Goal: Register for event/course

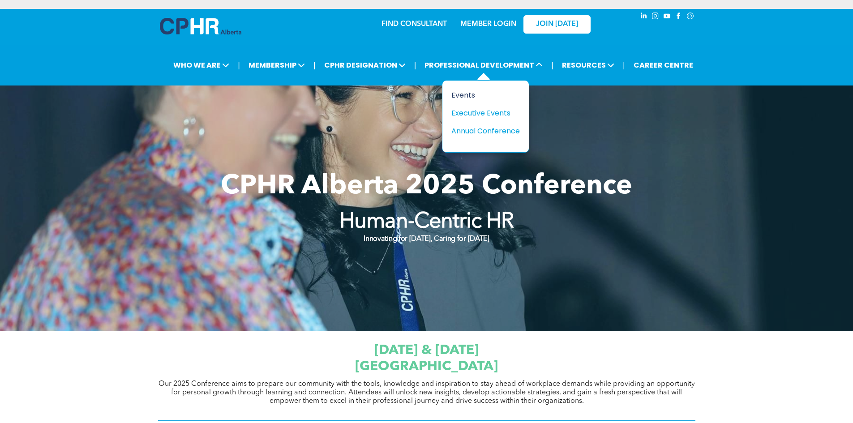
click at [461, 95] on div "Events" at bounding box center [482, 95] width 62 height 11
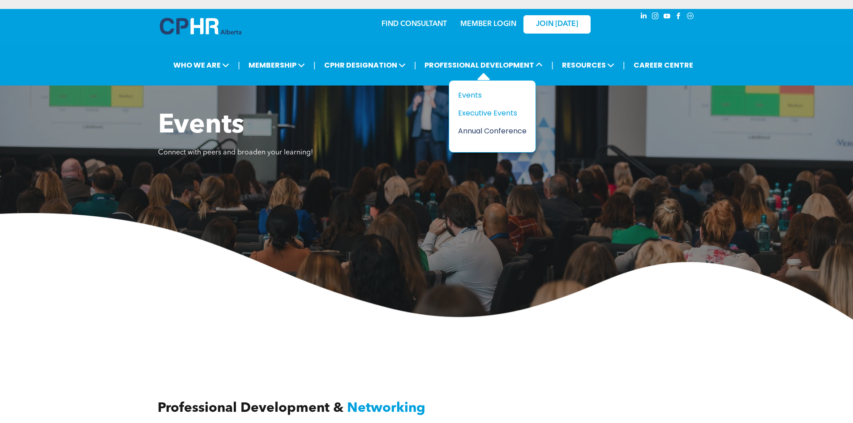
click at [499, 129] on div "Annual Conference" at bounding box center [489, 130] width 62 height 11
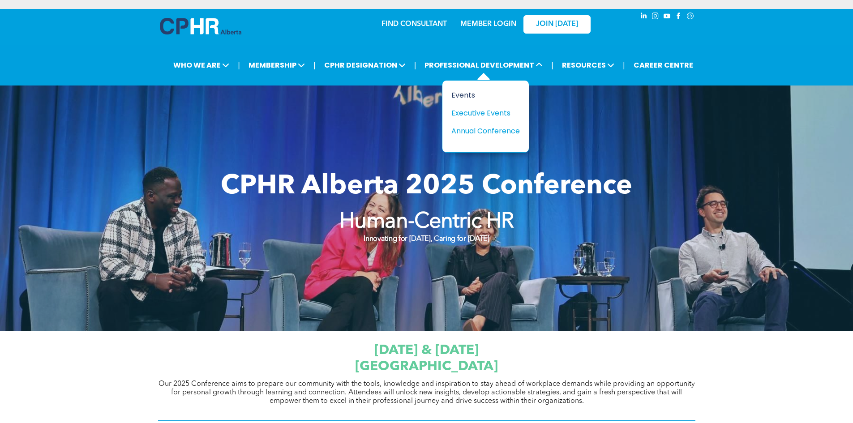
click at [463, 96] on div "Events" at bounding box center [482, 95] width 62 height 11
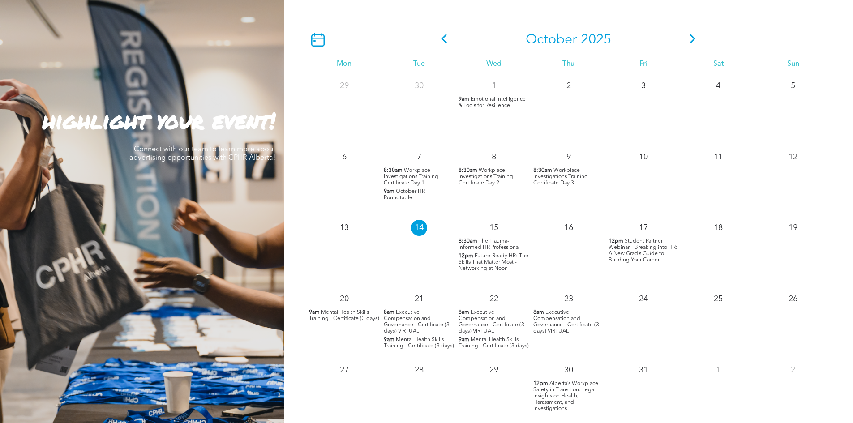
scroll to position [806, 0]
click at [418, 176] on span "Workplace Investigations Training - Certificate Day 1" at bounding box center [413, 176] width 58 height 18
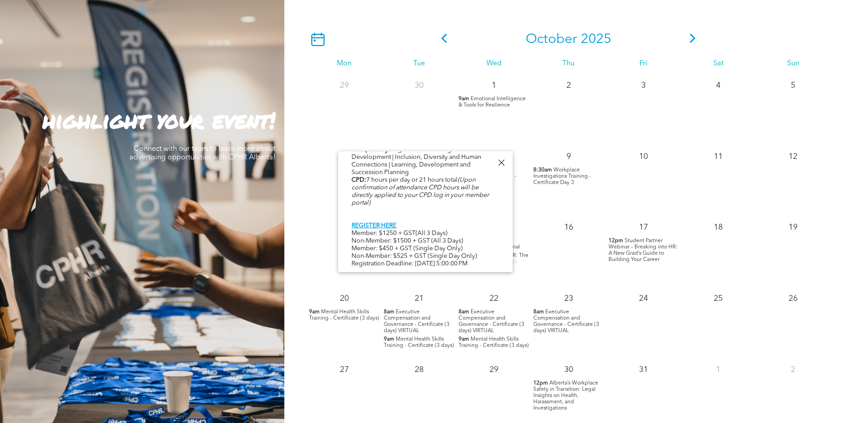
scroll to position [462, 0]
click at [502, 166] on div at bounding box center [501, 163] width 12 height 12
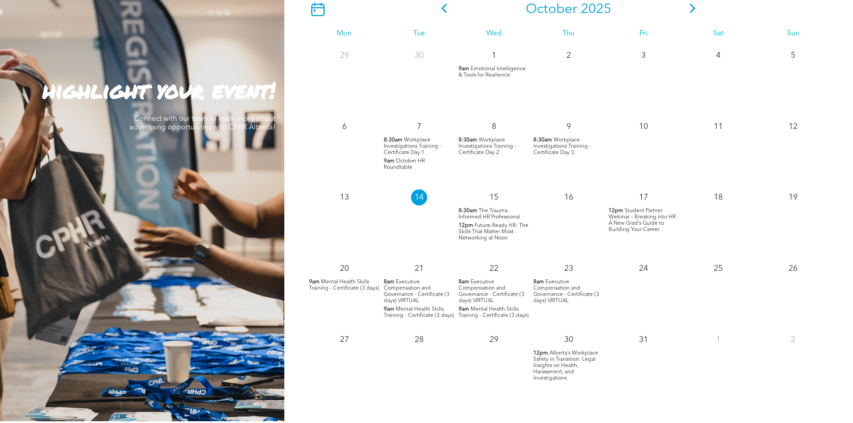
scroll to position [851, 0]
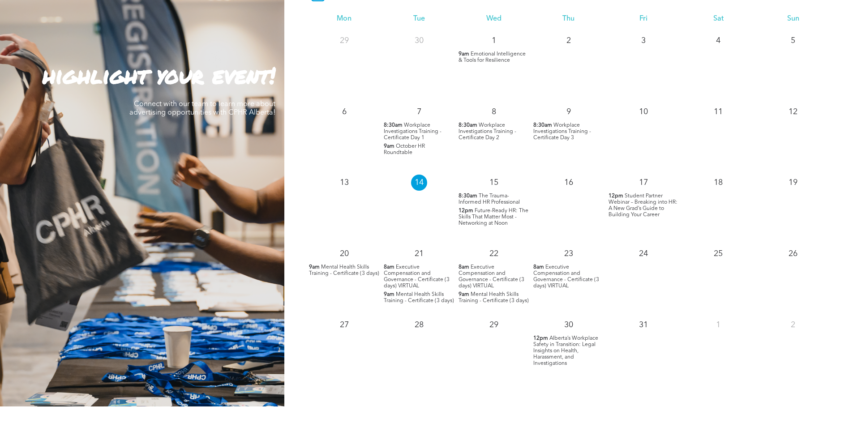
click at [491, 219] on span "Future-Ready HR: The Skills That Matter Most - Networking at Noon" at bounding box center [494, 217] width 70 height 18
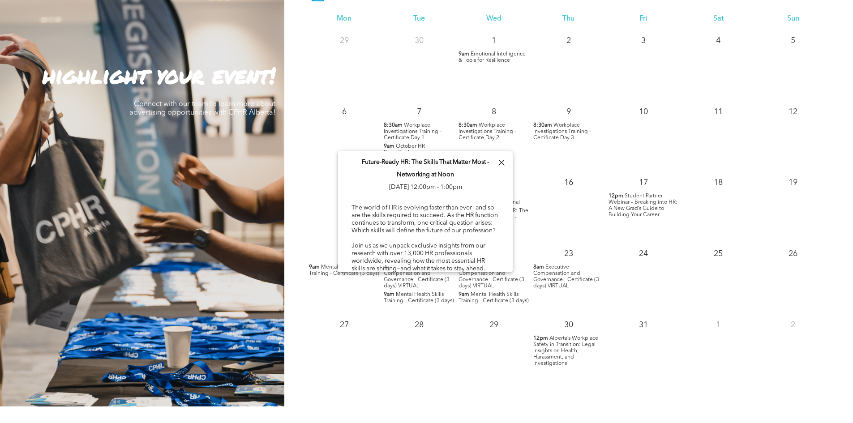
scroll to position [0, 0]
click at [502, 160] on div at bounding box center [501, 163] width 12 height 12
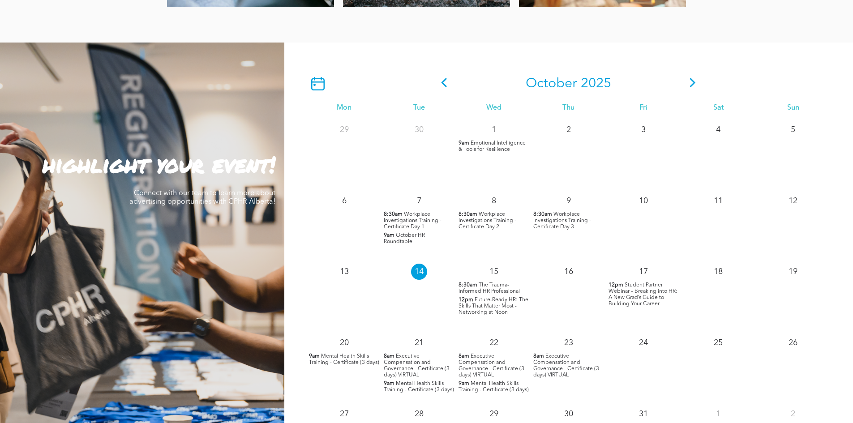
scroll to position [672, 0]
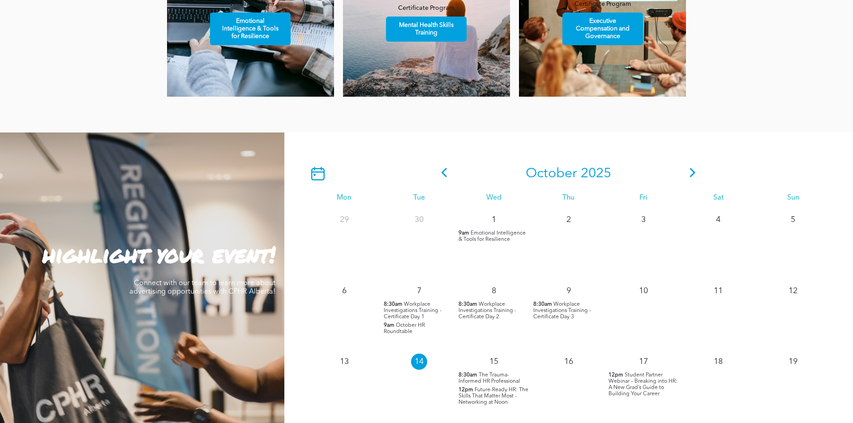
click at [693, 176] on icon at bounding box center [693, 172] width 6 height 9
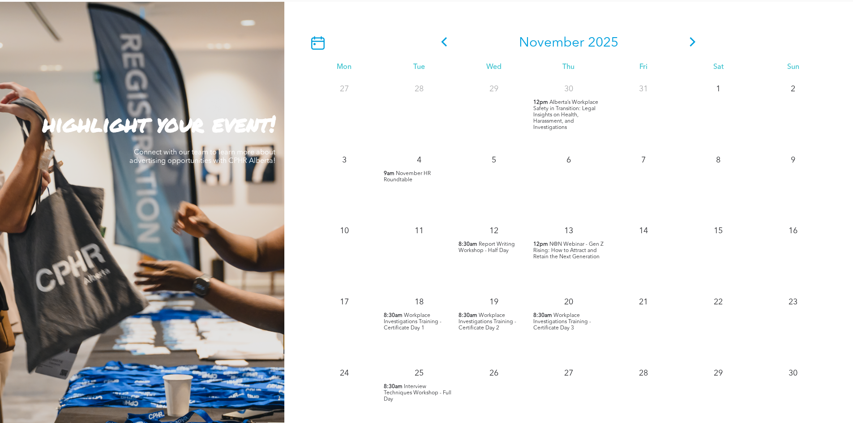
scroll to position [806, 0]
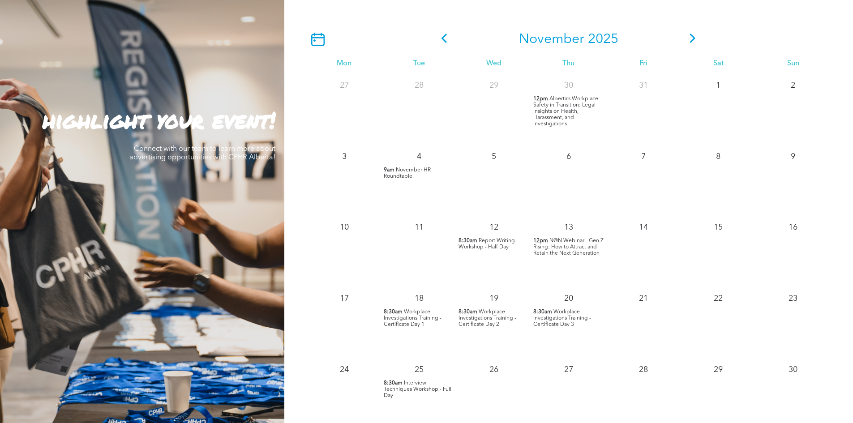
click at [420, 319] on span "Workplace Investigations Training - Certificate Day 1" at bounding box center [413, 318] width 58 height 18
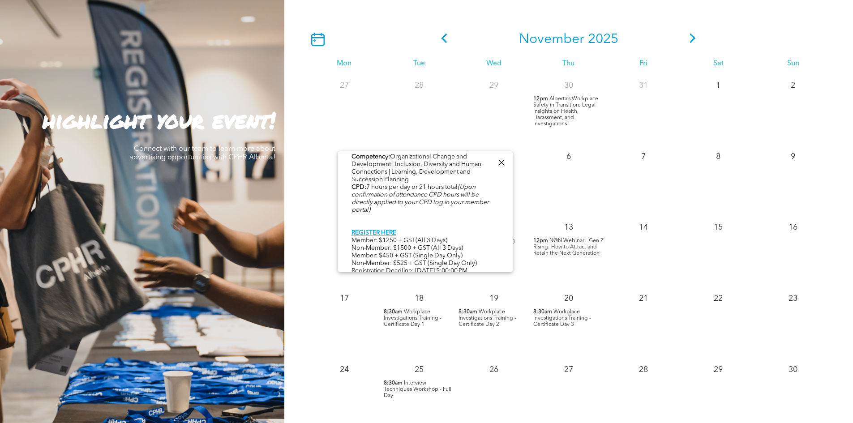
scroll to position [462, 0]
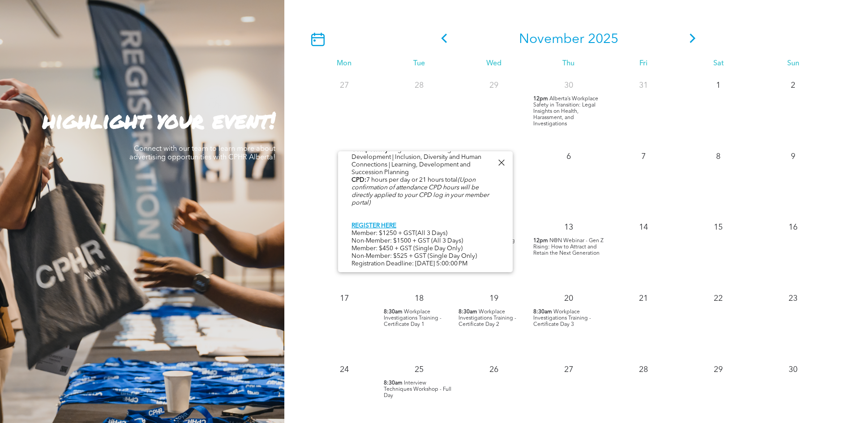
click at [501, 164] on div at bounding box center [501, 163] width 12 height 12
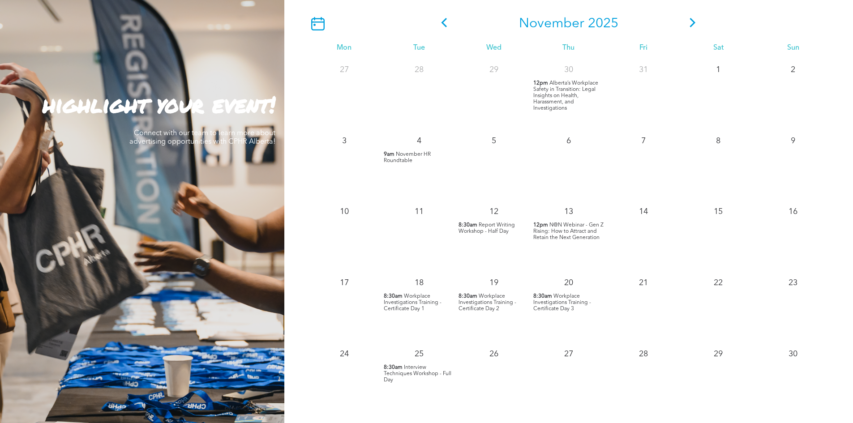
scroll to position [806, 0]
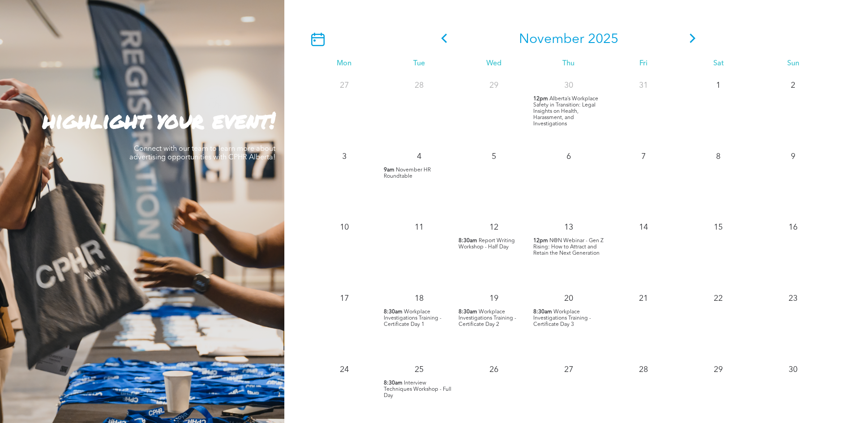
click at [405, 392] on span "Interview Techniques Workshop - Full Day" at bounding box center [418, 390] width 68 height 18
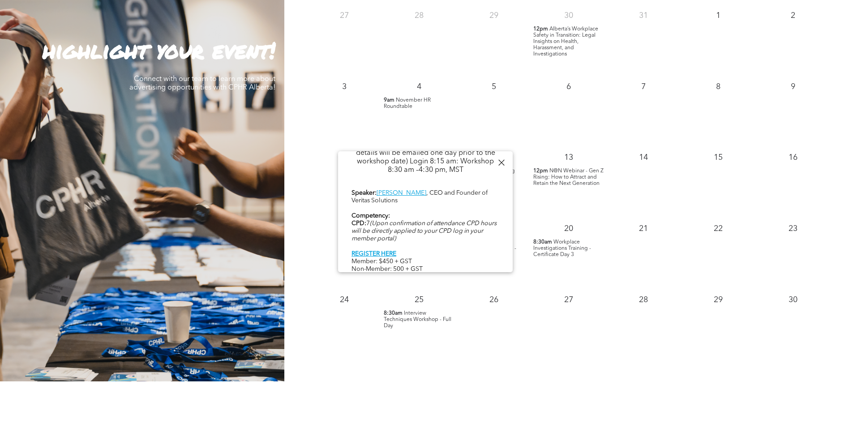
scroll to position [896, 0]
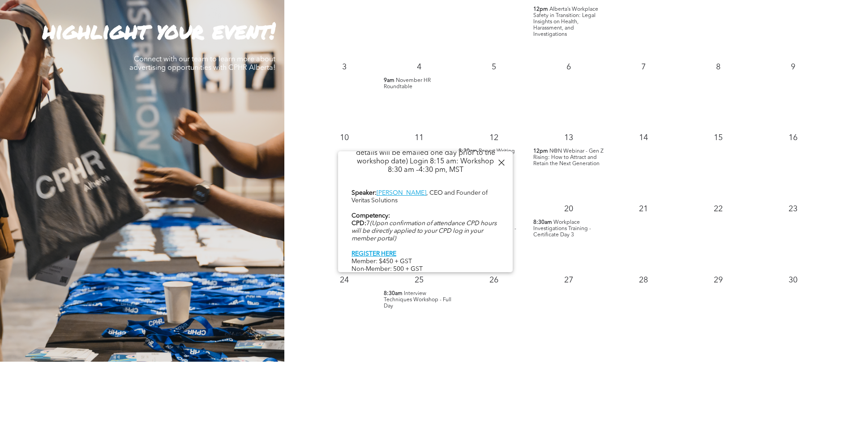
click at [500, 163] on div at bounding box center [501, 163] width 12 height 12
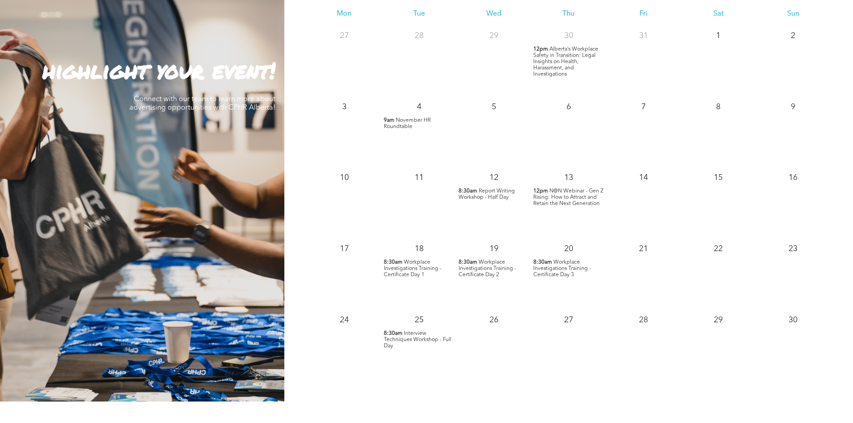
scroll to position [806, 0]
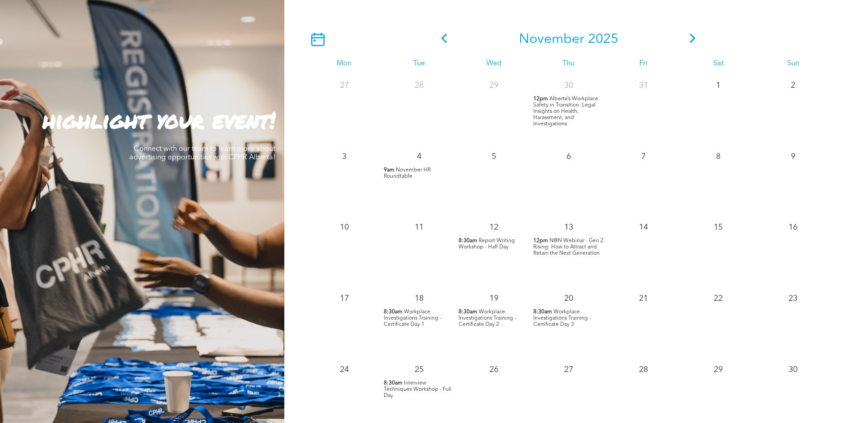
click at [695, 37] on icon at bounding box center [692, 38] width 13 height 9
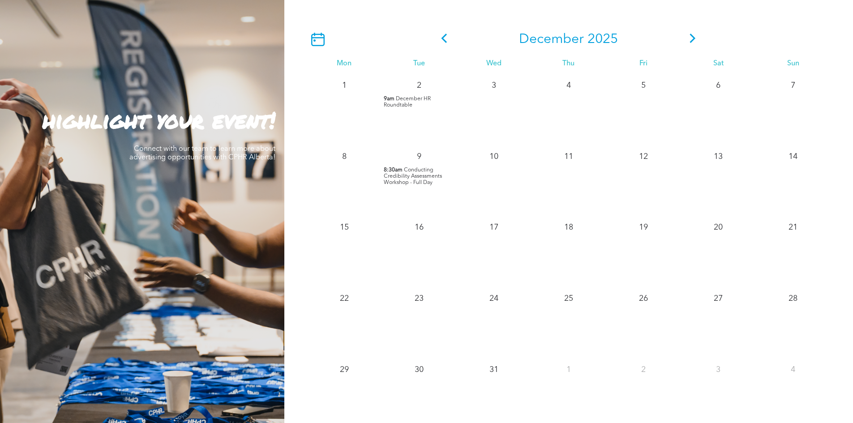
scroll to position [761, 0]
